Goal: Task Accomplishment & Management: Manage account settings

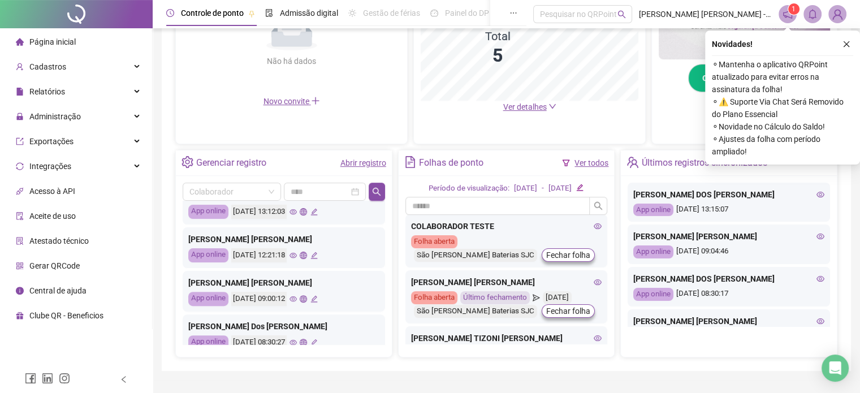
scroll to position [531, 0]
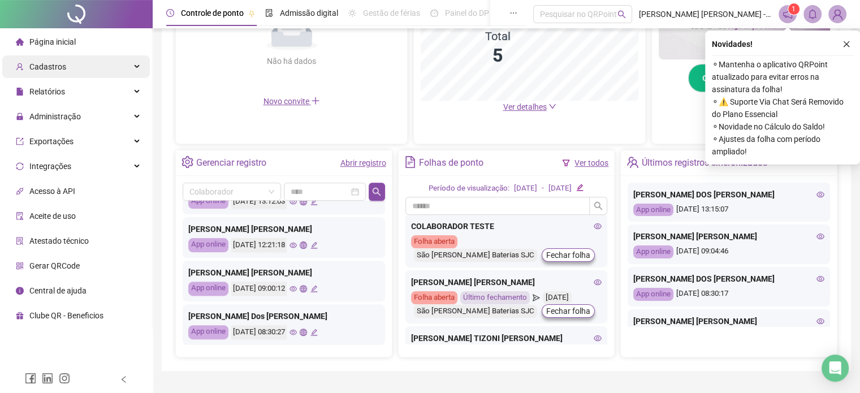
click at [85, 72] on div "Cadastros" at bounding box center [76, 66] width 148 height 23
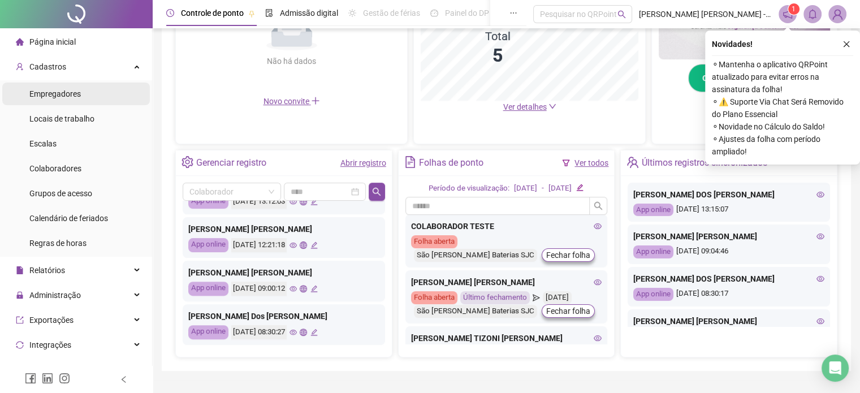
click at [57, 96] on span "Empregadores" at bounding box center [54, 93] width 51 height 9
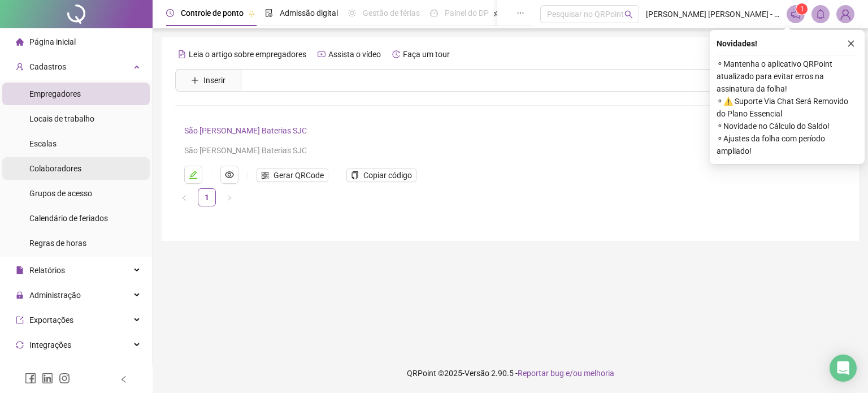
click at [54, 171] on span "Colaboradores" at bounding box center [55, 168] width 52 height 9
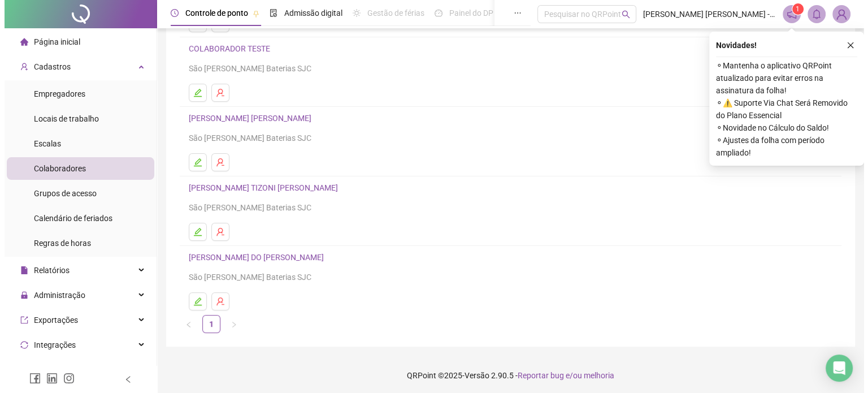
scroll to position [153, 0]
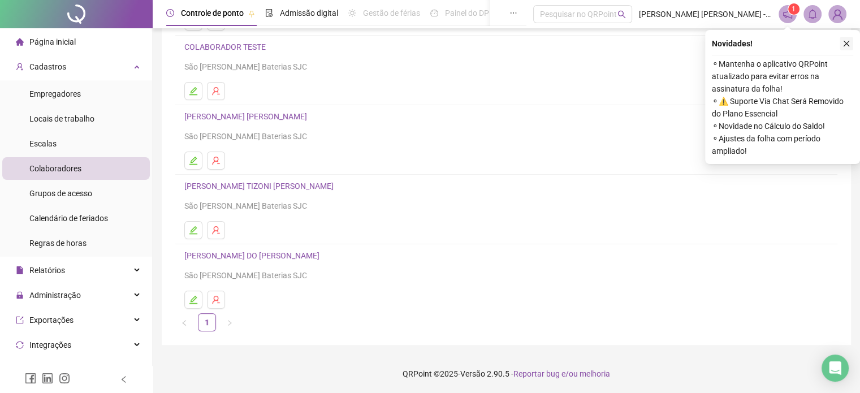
click at [846, 40] on icon "close" at bounding box center [846, 44] width 8 height 8
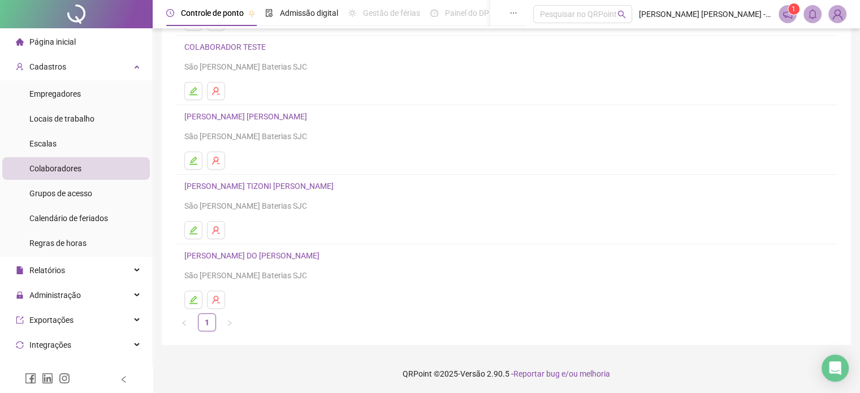
drag, startPoint x: 837, startPoint y: 18, endPoint x: 832, endPoint y: 27, distance: 9.9
click at [837, 18] on img at bounding box center [837, 14] width 17 height 17
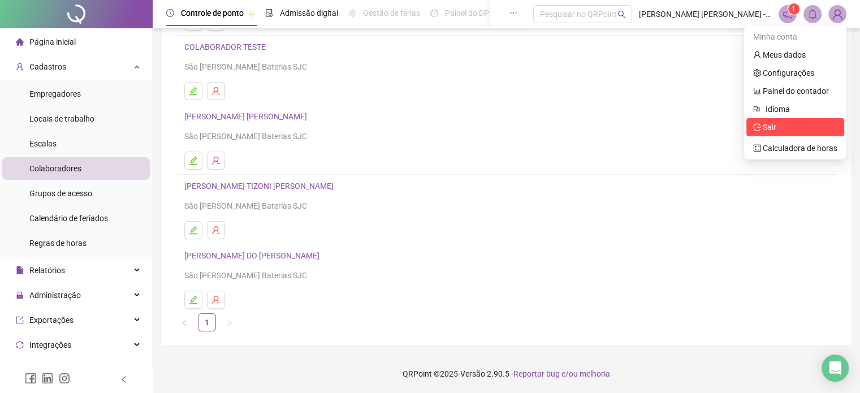
click at [786, 124] on span "Sair" at bounding box center [795, 127] width 84 height 12
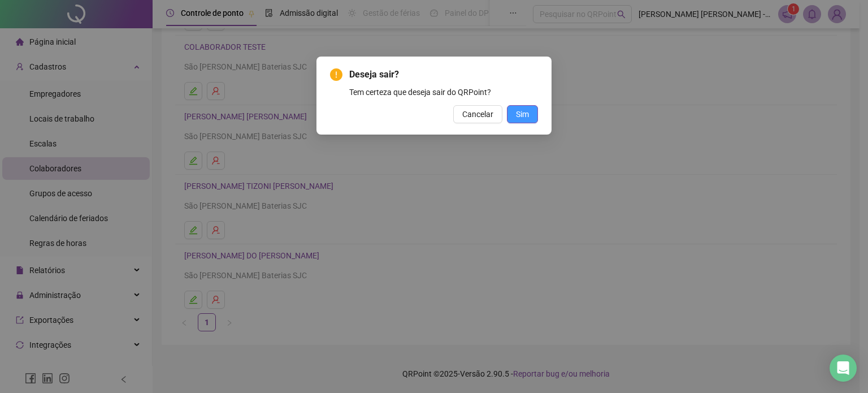
click at [529, 122] on button "Sim" at bounding box center [522, 114] width 31 height 18
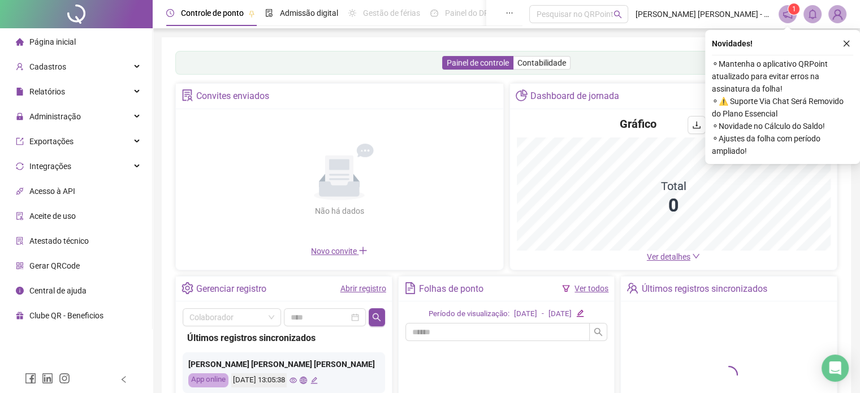
click at [52, 68] on span "Cadastros" at bounding box center [47, 66] width 37 height 9
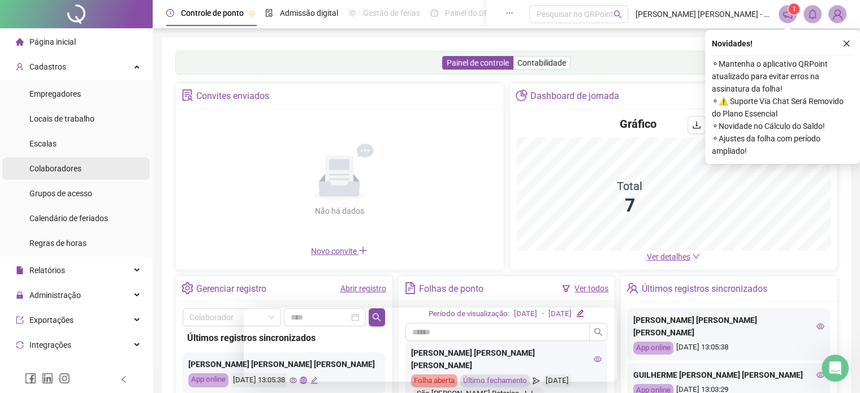
click at [71, 160] on div "Colaboradores" at bounding box center [55, 168] width 52 height 23
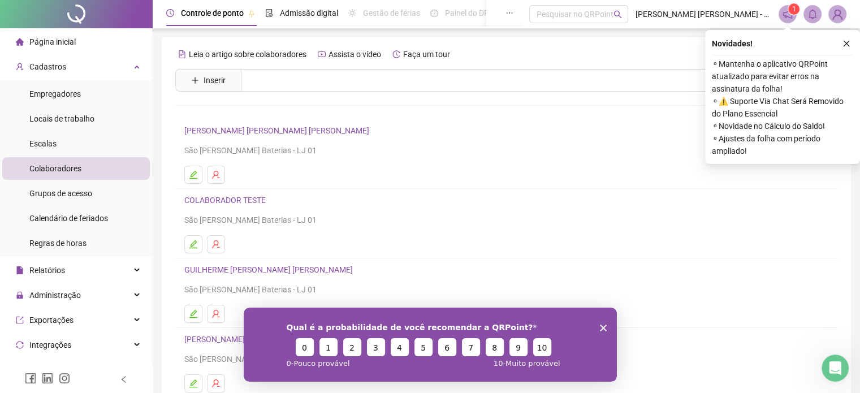
click at [600, 327] on icon "Encerrar pesquisa" at bounding box center [602, 327] width 7 height 7
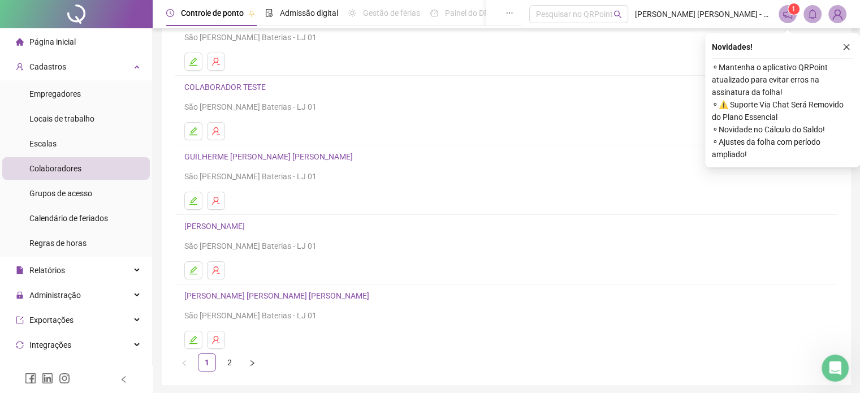
scroll to position [153, 0]
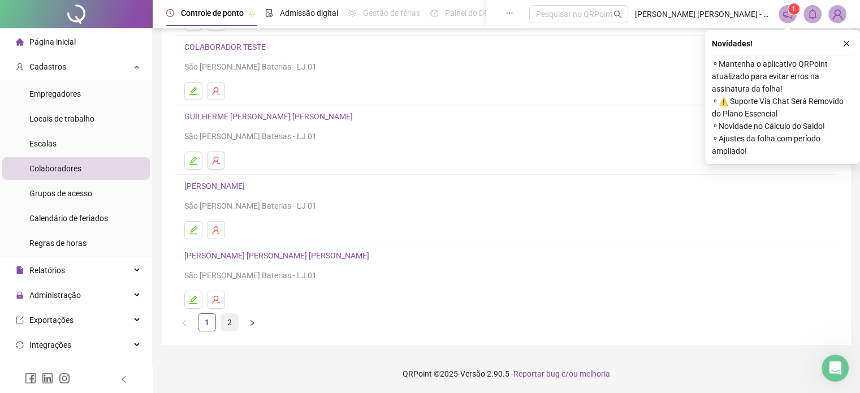
click at [226, 323] on link "2" at bounding box center [229, 322] width 17 height 17
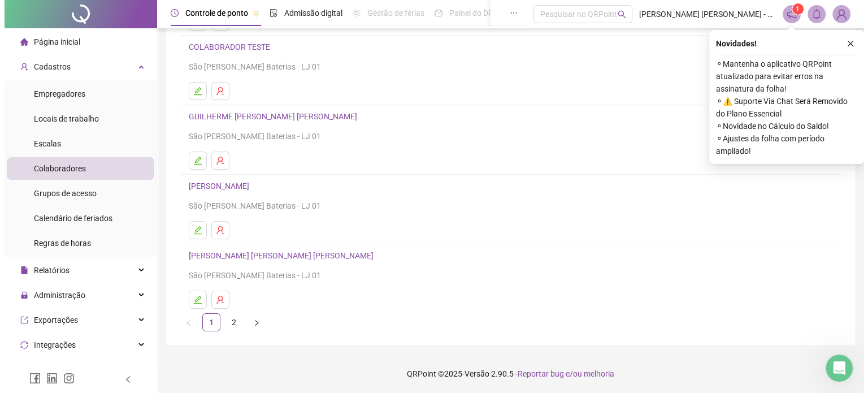
scroll to position [0, 0]
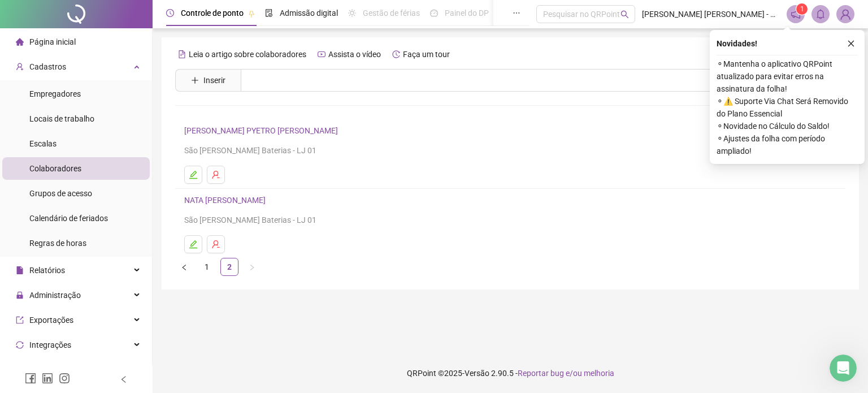
click at [578, 303] on main "Leia o artigo sobre colaboradores Assista o vídeo Faça um tour Inserir Nenhum r…" at bounding box center [511, 190] width 698 height 307
click at [848, 44] on icon "close" at bounding box center [852, 44] width 8 height 8
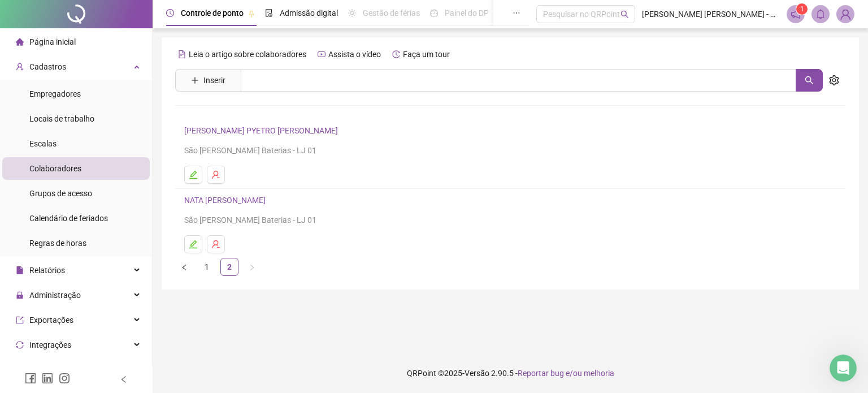
click at [837, 34] on div "Controle [PERSON_NAME] Admissão digital Gestão de férias Painel do DP Folha de …" at bounding box center [511, 196] width 716 height 393
